Goal: Task Accomplishment & Management: Manage account settings

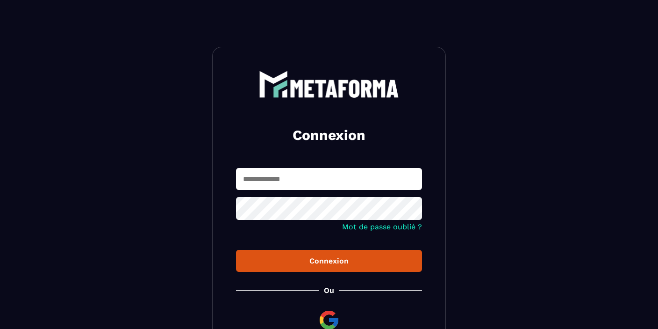
click at [274, 176] on input "text" at bounding box center [329, 179] width 186 height 22
type input "**********"
click at [337, 265] on div "Connexion" at bounding box center [329, 260] width 171 height 9
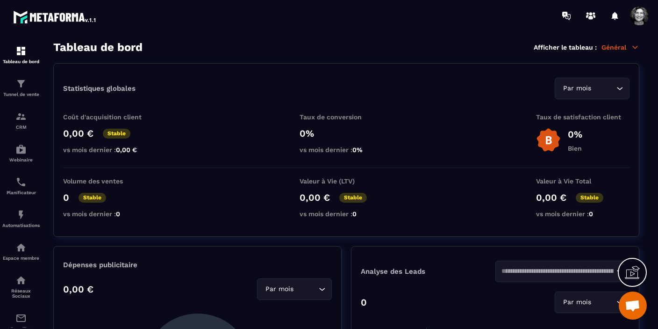
click at [635, 47] on icon at bounding box center [635, 47] width 5 height 2
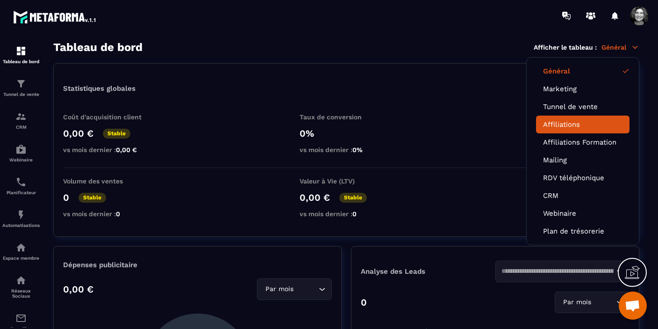
click at [573, 125] on link "Affiliations" at bounding box center [582, 124] width 79 height 8
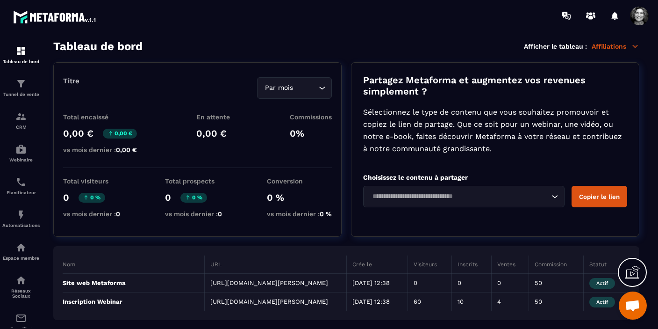
scroll to position [15, 0]
click at [639, 19] on span at bounding box center [639, 16] width 19 height 19
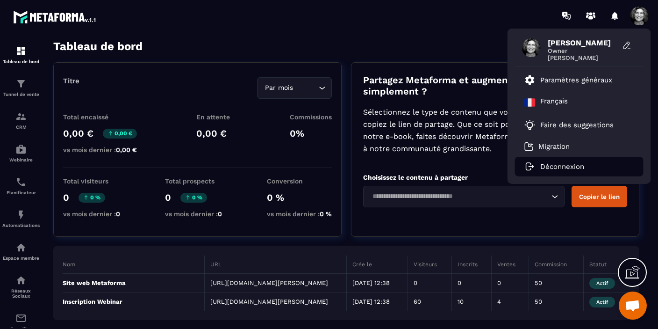
click at [559, 166] on p "Déconnexion" at bounding box center [563, 166] width 44 height 8
